Goal: Task Accomplishment & Management: Manage account settings

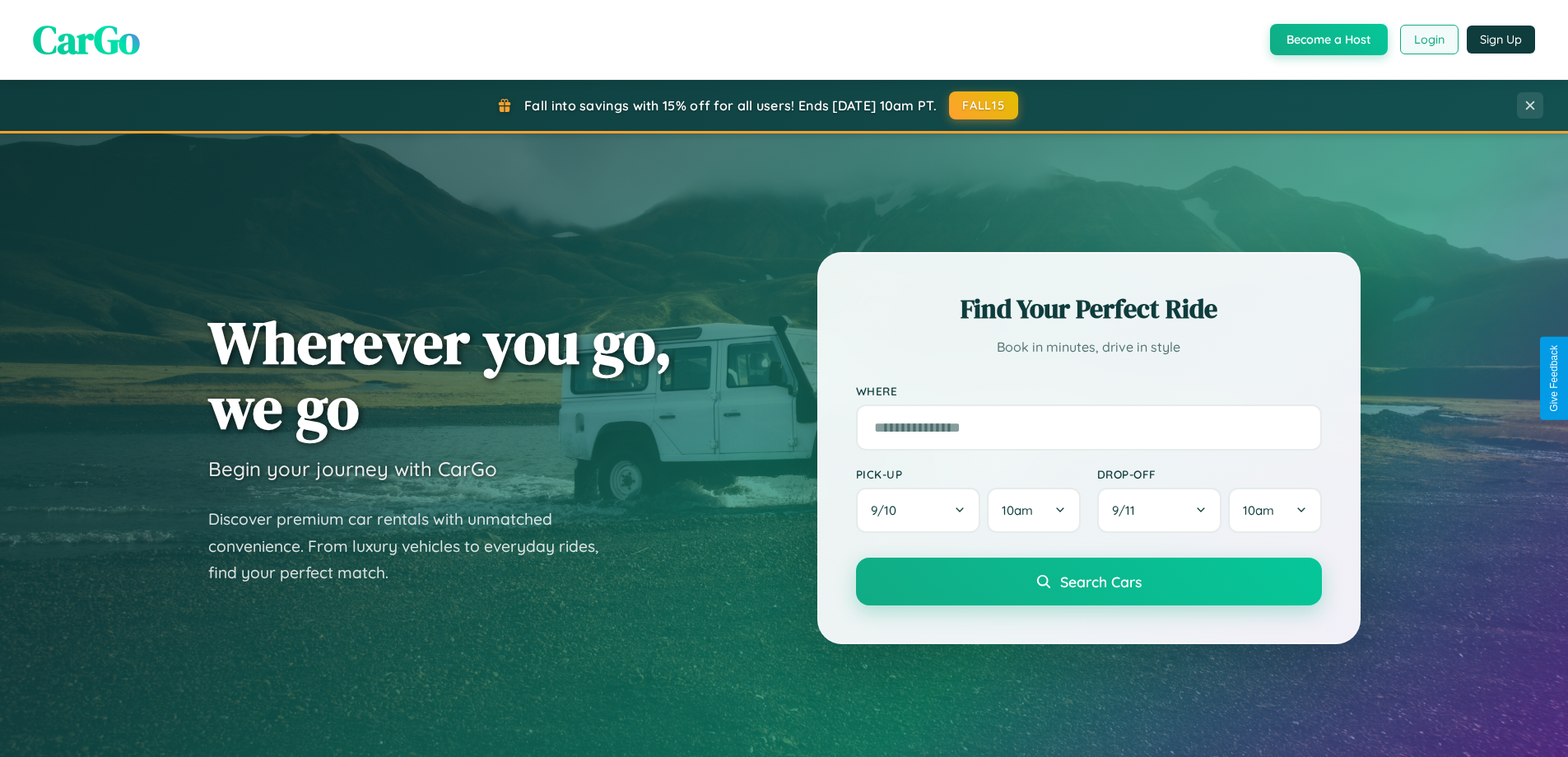
click at [1428, 40] on button "Login" at bounding box center [1429, 39] width 58 height 30
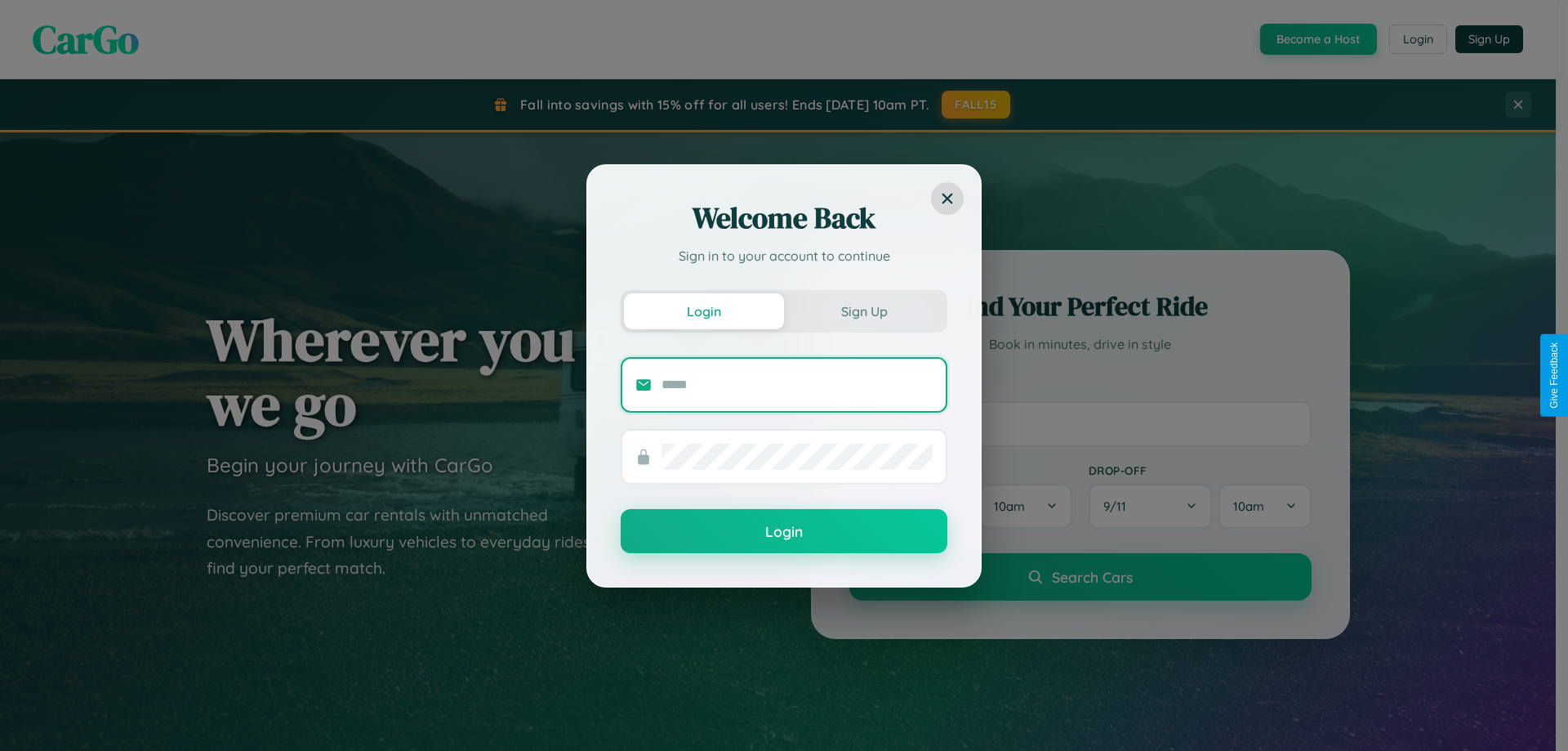
click at [797, 383] on input "text" at bounding box center [797, 384] width 271 height 26
type input "**********"
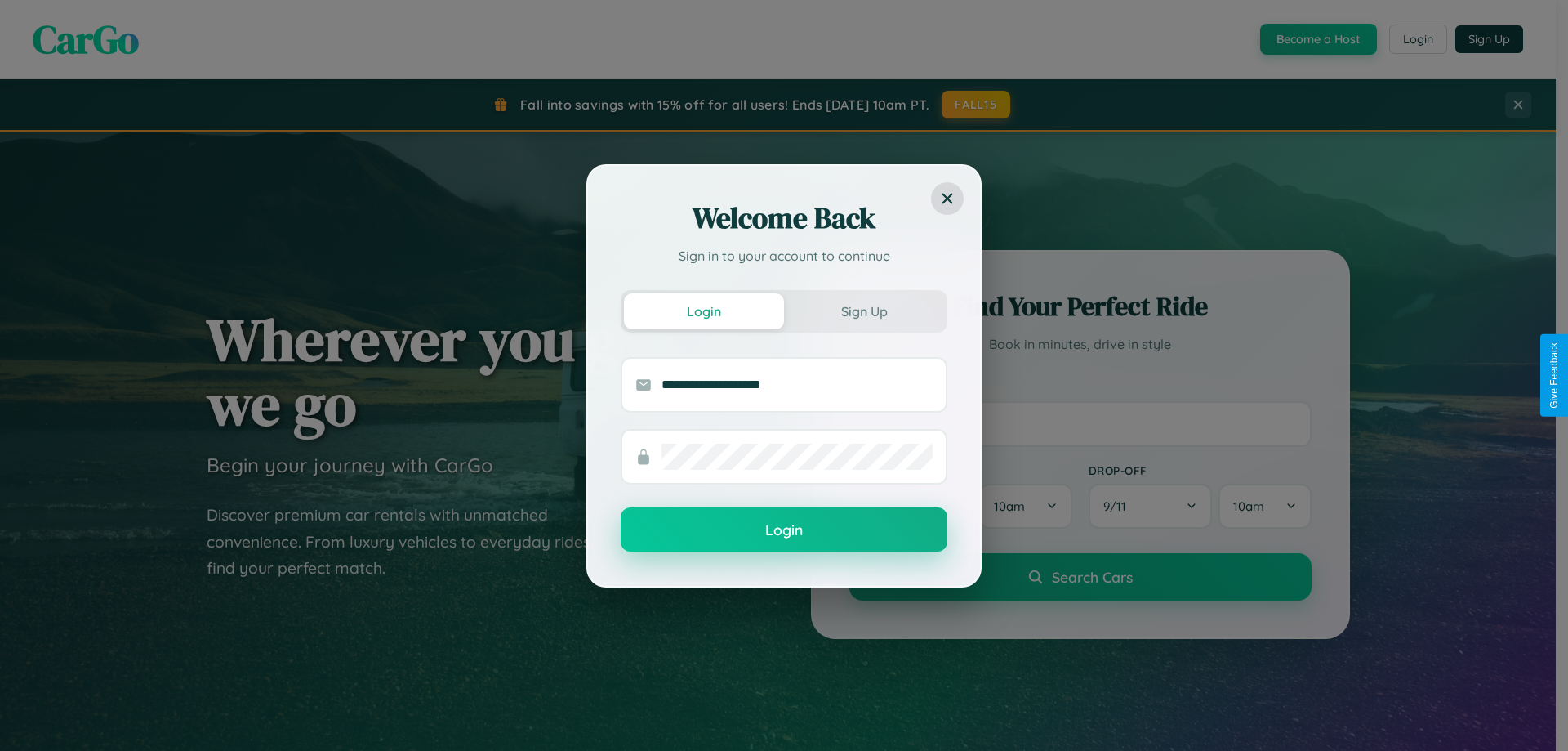
click at [784, 530] on button "Login" at bounding box center [784, 529] width 326 height 44
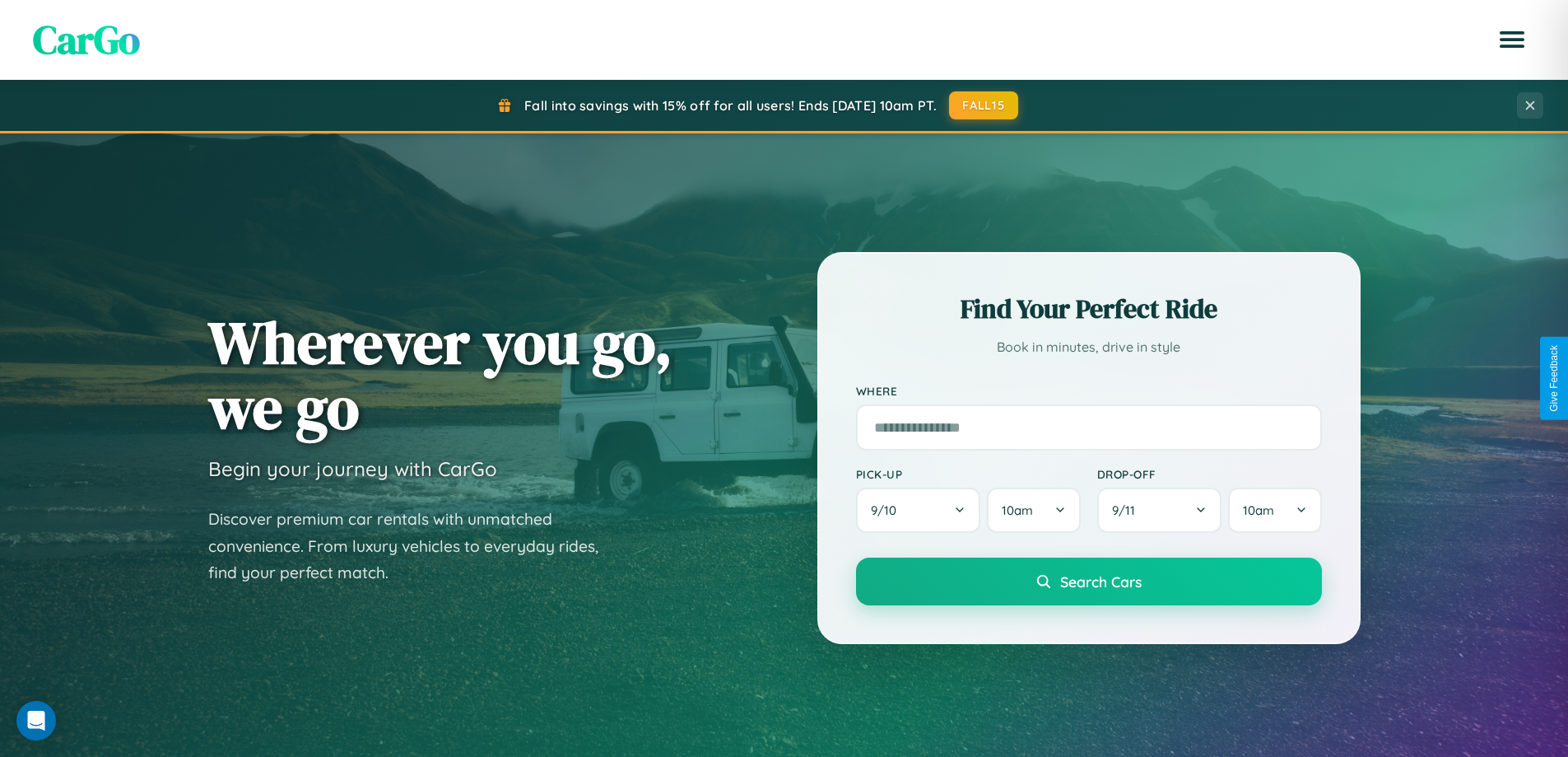
scroll to position [1133, 0]
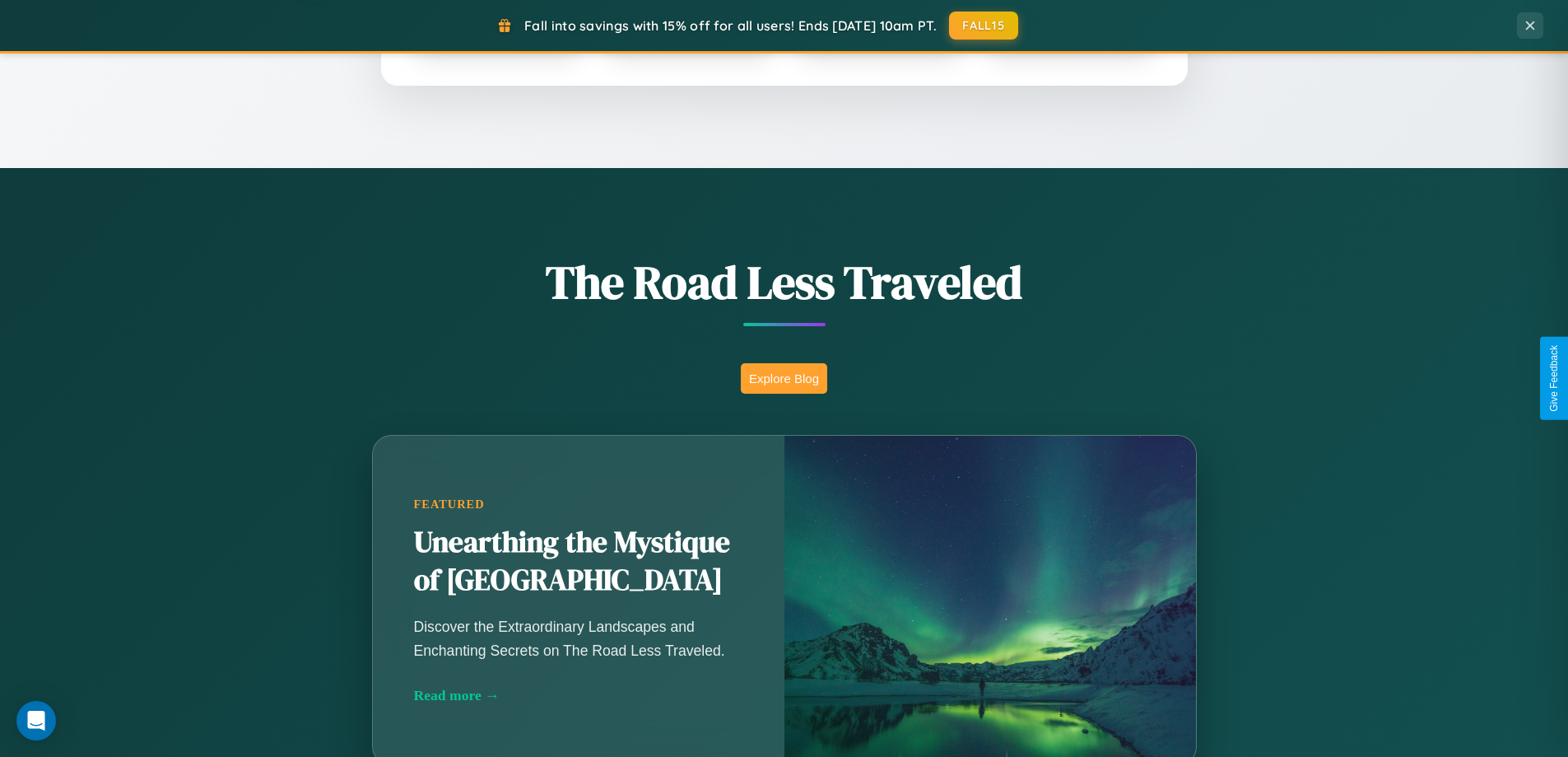
click at [784, 378] on button "Explore Blog" at bounding box center [784, 378] width 86 height 31
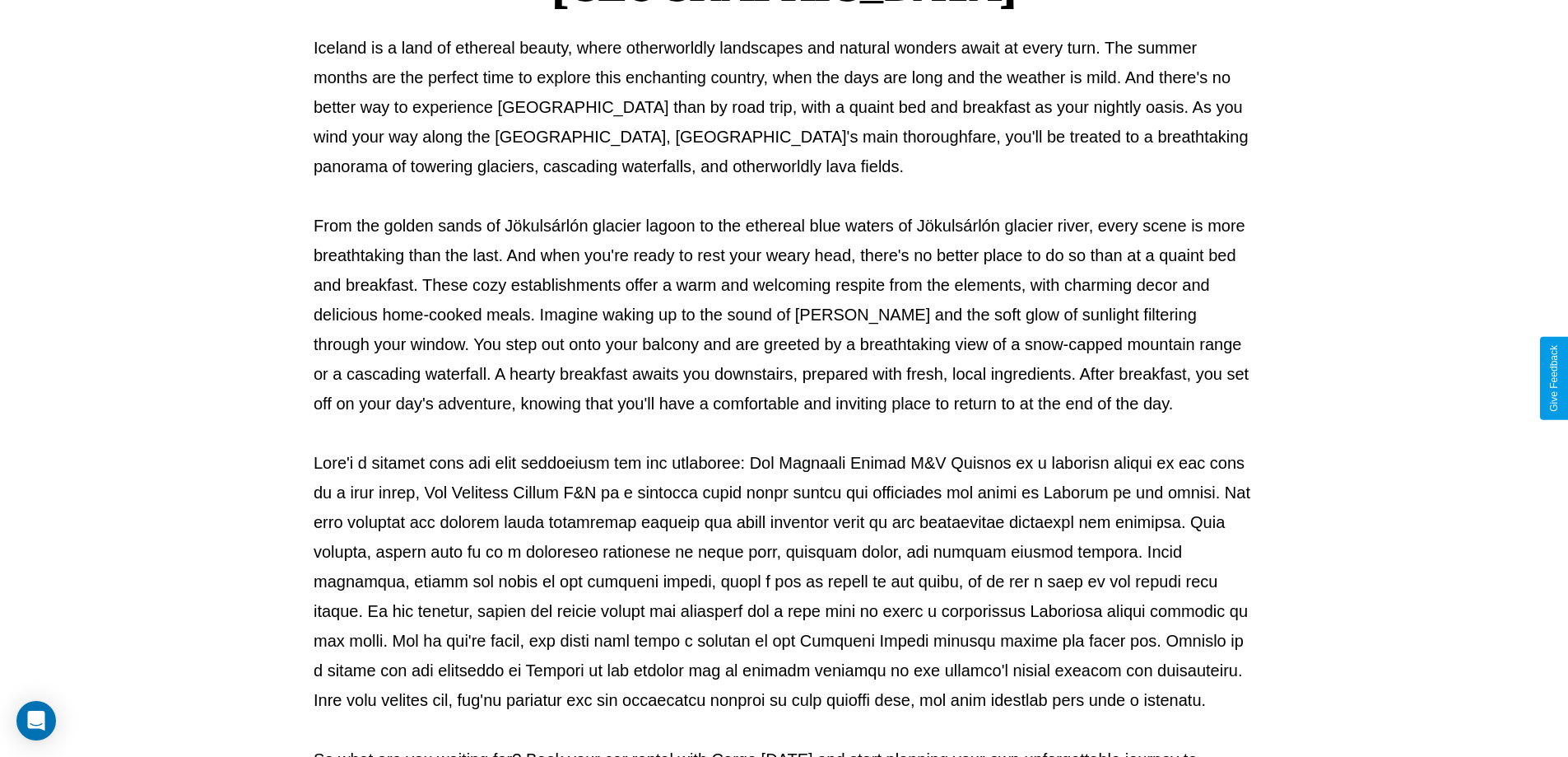
scroll to position [532, 0]
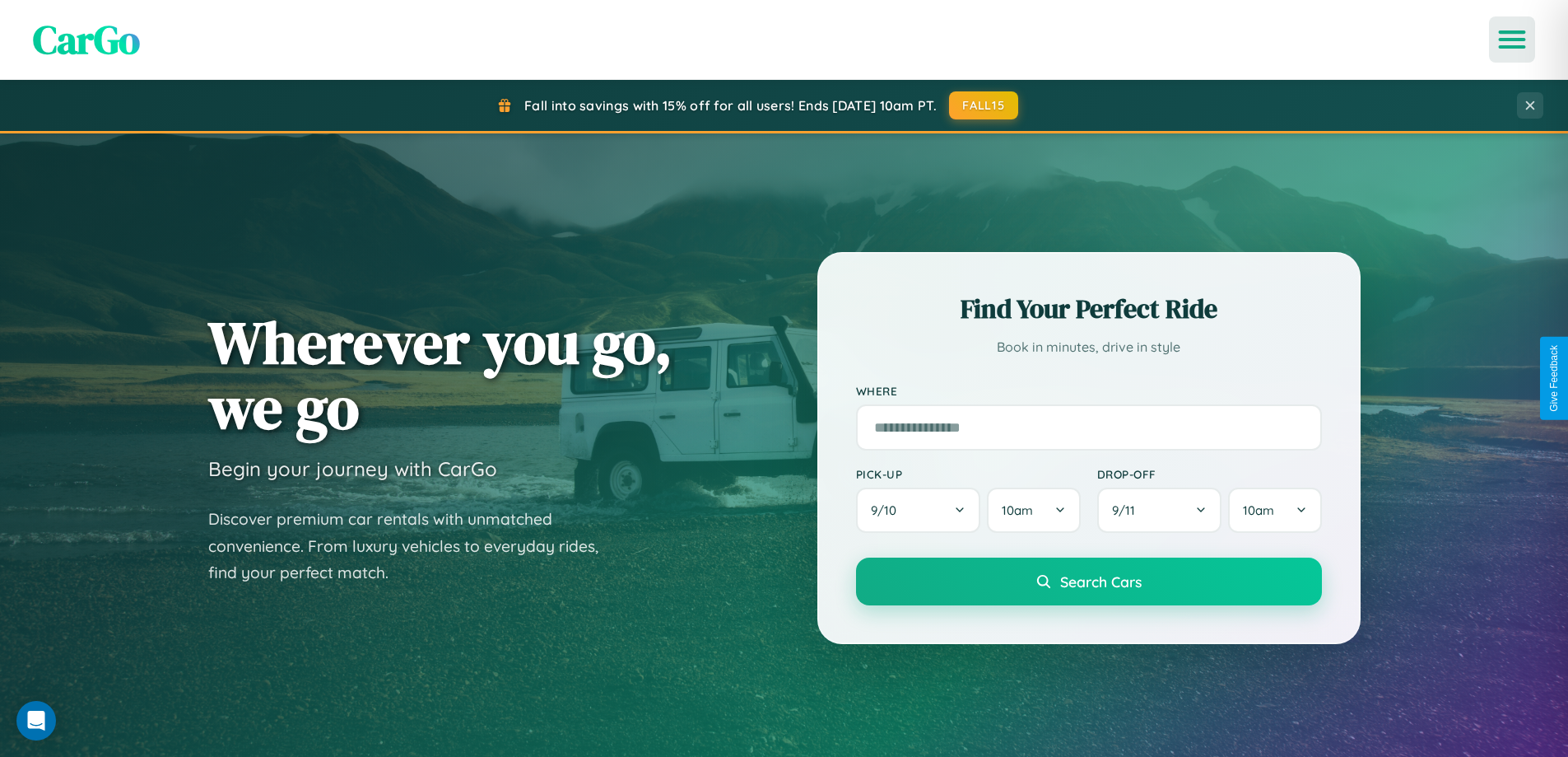
click at [1512, 40] on icon "Open menu" at bounding box center [1513, 39] width 24 height 14
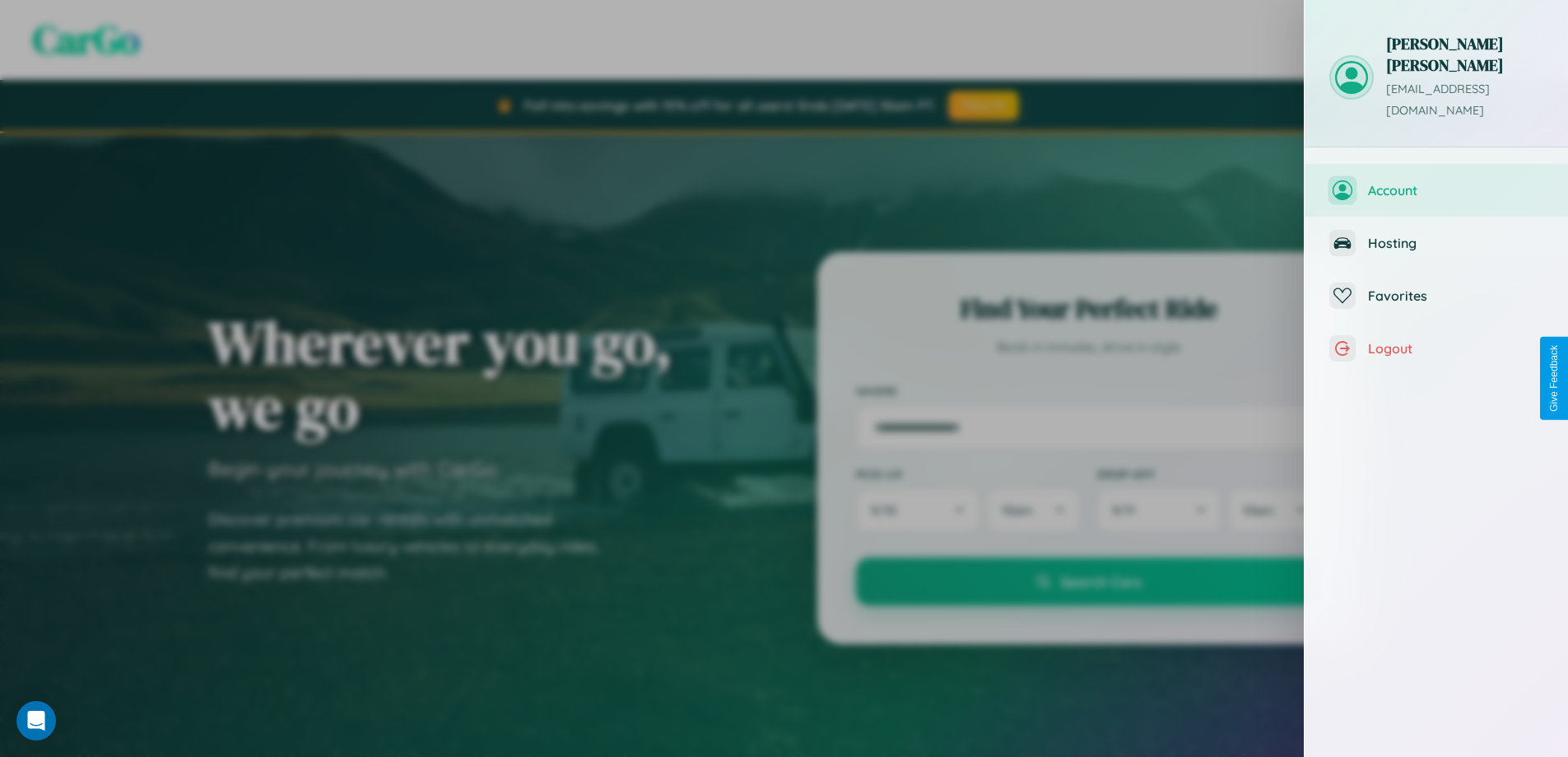
click at [1437, 182] on span "Account" at bounding box center [1455, 190] width 175 height 16
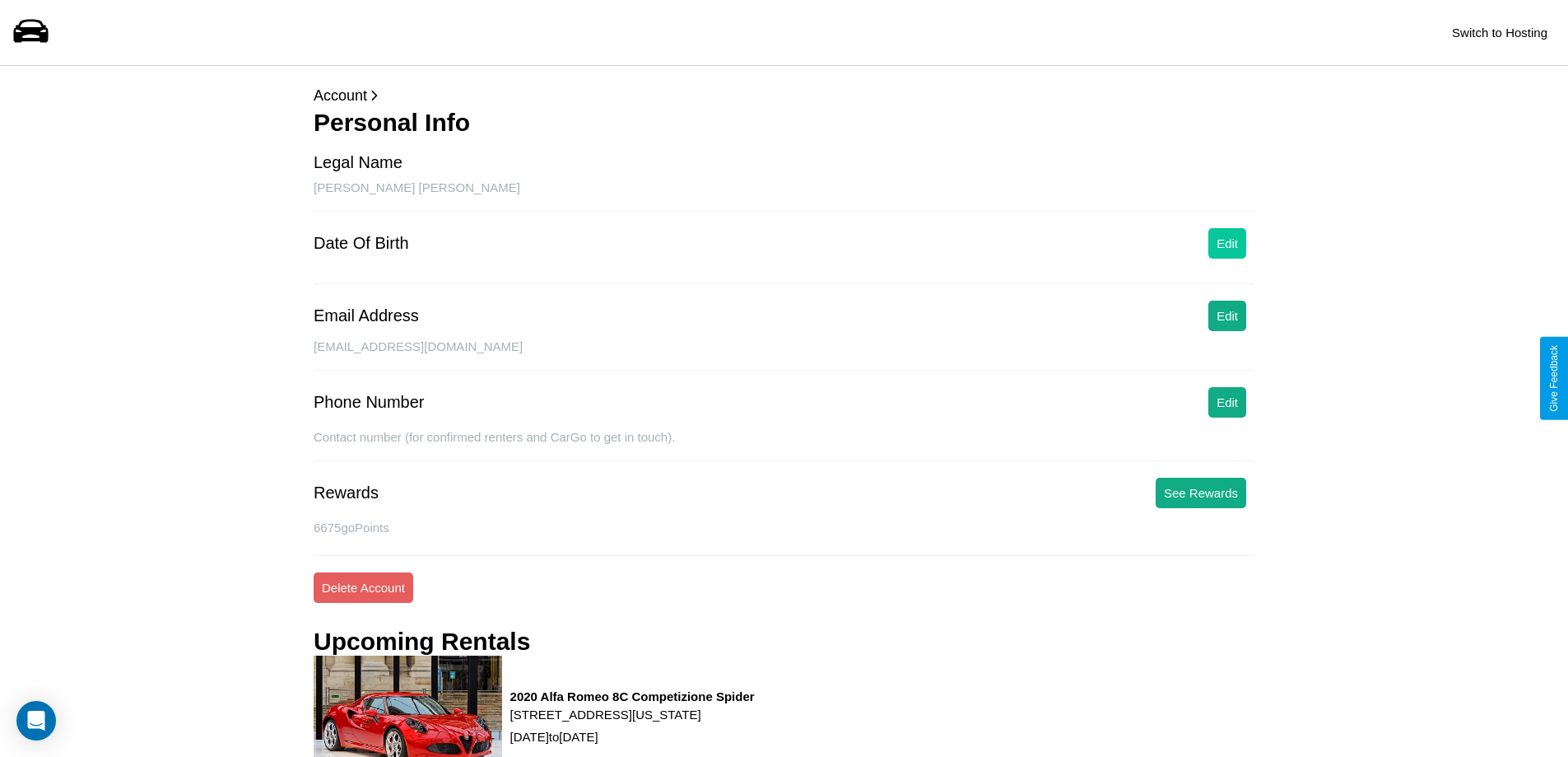
click at [1227, 243] on button "Edit" at bounding box center [1227, 243] width 38 height 31
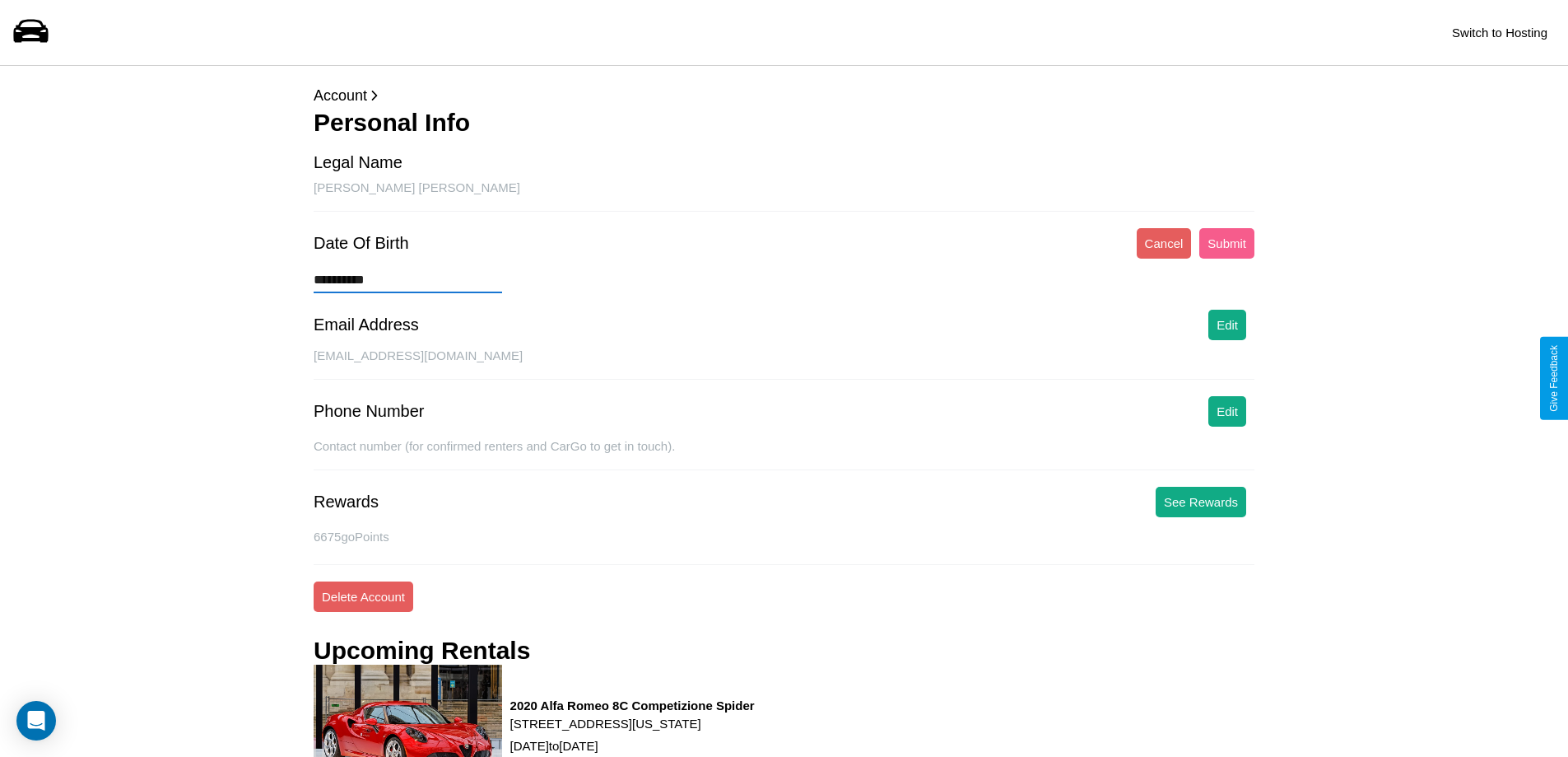
type input "**********"
